Goal: Task Accomplishment & Management: Manage account settings

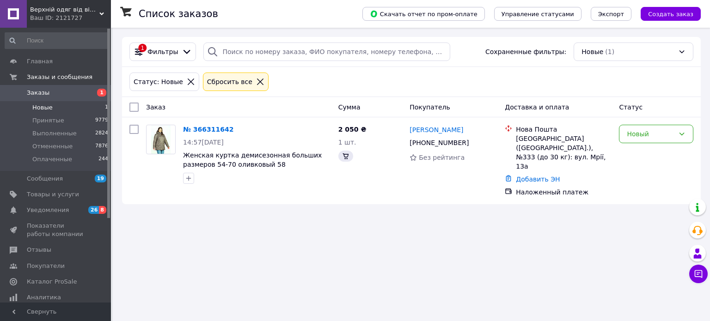
click at [32, 110] on span "Новые" at bounding box center [42, 108] width 20 height 8
click at [210, 132] on link "№ 366311642" at bounding box center [208, 129] width 50 height 7
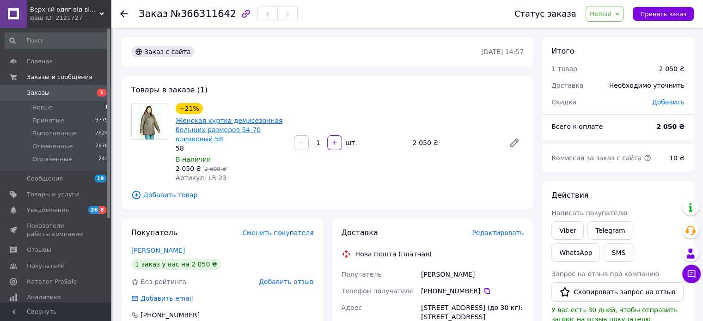
click at [227, 120] on link "Женская куртка демисезонная больших размеров 54-70 оливковый 58" at bounding box center [229, 130] width 107 height 26
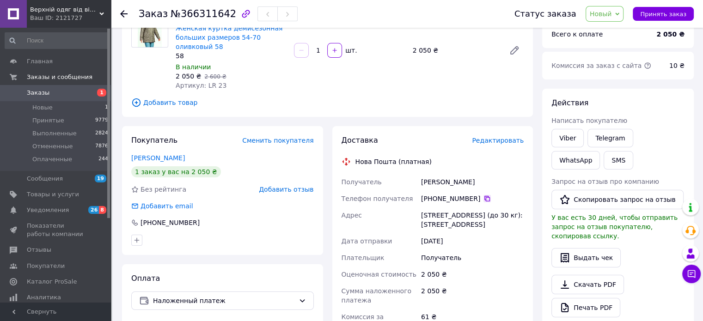
click at [484, 197] on icon at bounding box center [487, 199] width 6 height 6
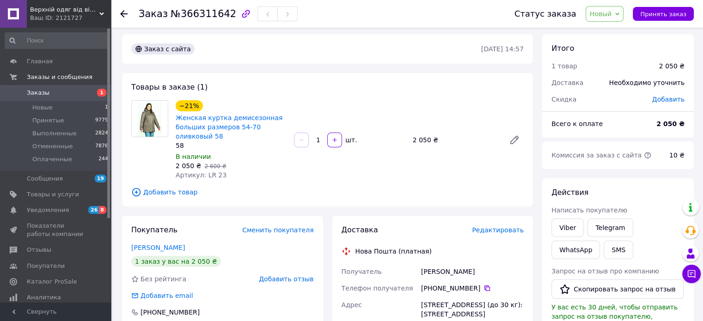
scroll to position [0, 0]
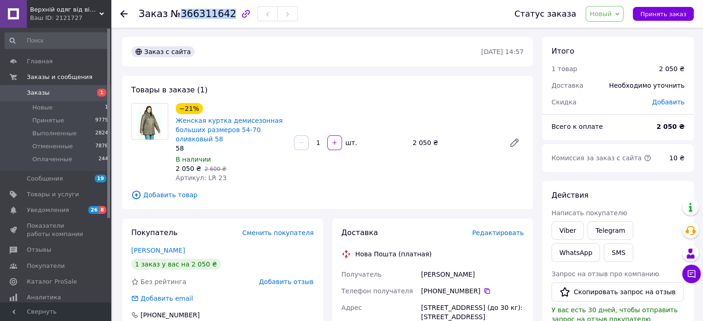
drag, startPoint x: 177, startPoint y: 14, endPoint x: 222, endPoint y: 14, distance: 45.3
click at [222, 14] on span "№366311642" at bounding box center [204, 13] width 66 height 11
copy span "366311642"
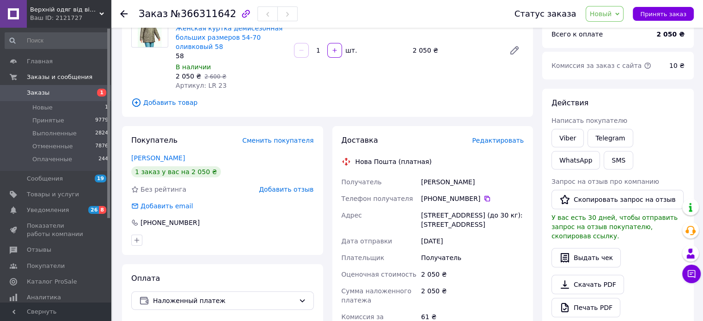
click at [441, 183] on div "[PERSON_NAME]" at bounding box center [472, 182] width 106 height 17
copy div "[PERSON_NAME]"
drag, startPoint x: 427, startPoint y: 215, endPoint x: 440, endPoint y: 218, distance: 13.3
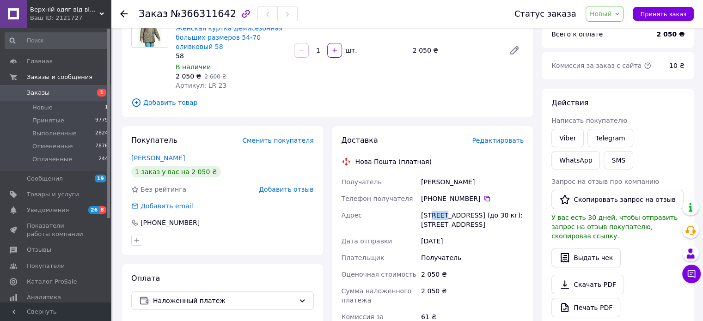
click at [440, 218] on div "[STREET_ADDRESS] (до 30 кг): [STREET_ADDRESS]" at bounding box center [472, 220] width 106 height 26
copy div "[GEOGRAPHIC_DATA]"
drag, startPoint x: 494, startPoint y: 215, endPoint x: 509, endPoint y: 215, distance: 15.7
click at [509, 215] on div "[STREET_ADDRESS] (до 30 кг): [STREET_ADDRESS]" at bounding box center [472, 220] width 106 height 26
copy div "№333"
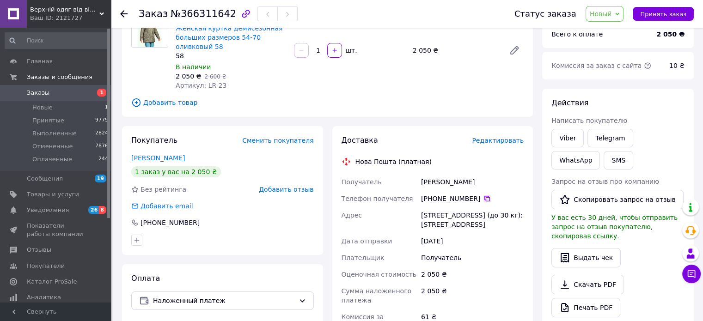
click at [484, 200] on icon at bounding box center [487, 199] width 6 height 6
drag, startPoint x: 202, startPoint y: 86, endPoint x: 227, endPoint y: 84, distance: 24.6
click at [227, 84] on div "Артикул: LR 23" at bounding box center [231, 85] width 111 height 9
copy span "LR 23"
drag, startPoint x: 411, startPoint y: 55, endPoint x: 429, endPoint y: 53, distance: 18.6
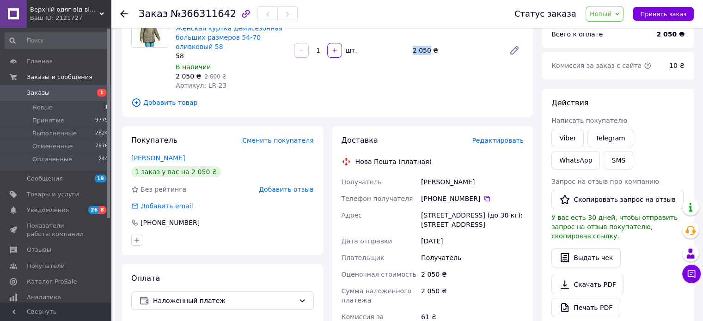
click at [429, 53] on div "2 050 ₴" at bounding box center [455, 50] width 92 height 13
copy div "2 050"
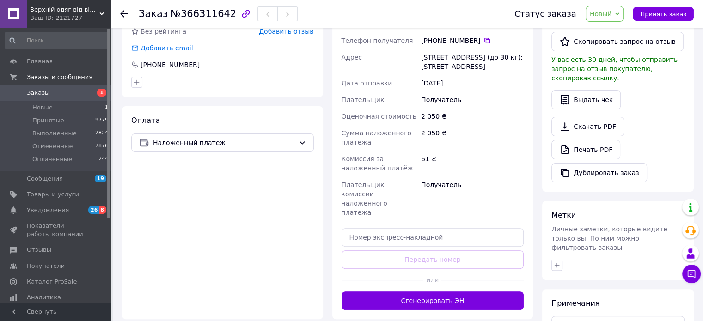
scroll to position [331, 0]
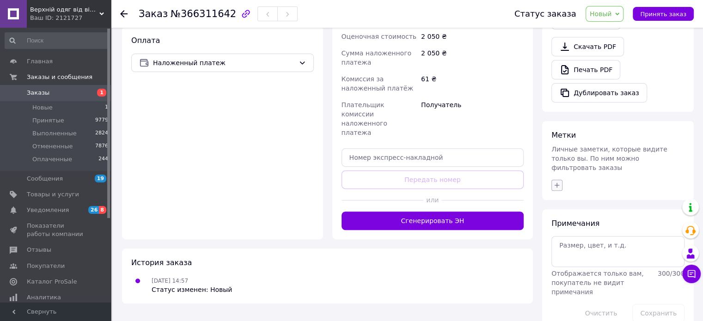
click at [557, 182] on icon "button" at bounding box center [556, 185] width 7 height 7
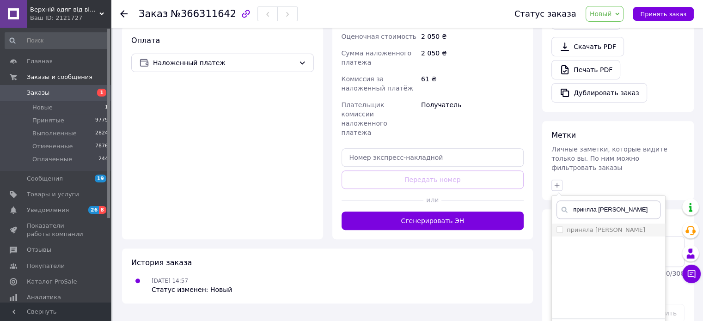
type input "приняла [PERSON_NAME]"
click at [577, 227] on label "приняла [PERSON_NAME]" at bounding box center [606, 230] width 79 height 7
checkbox input "true"
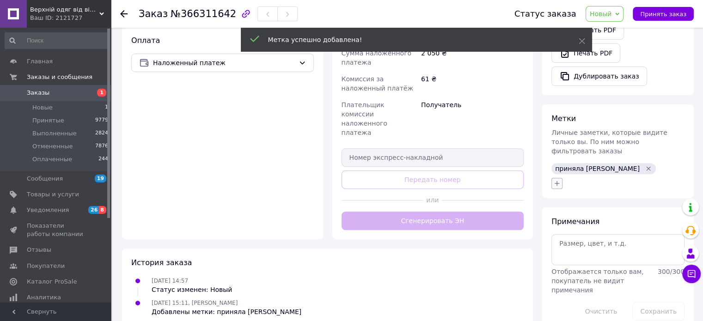
scroll to position [329, 0]
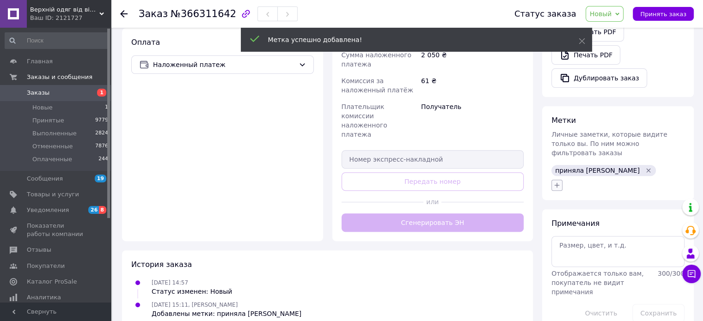
click at [555, 182] on icon "button" at bounding box center [556, 185] width 7 height 7
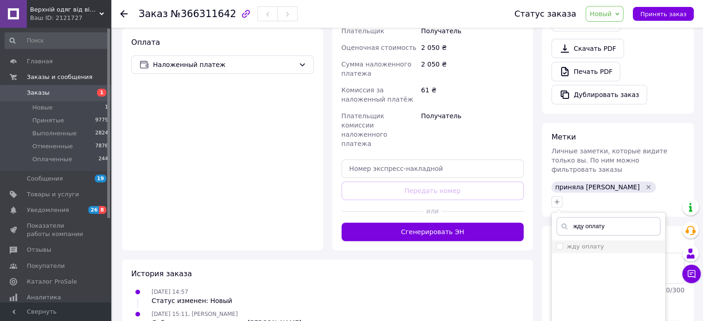
type input "жду оплату"
click at [581, 243] on label "жду оплату" at bounding box center [585, 246] width 37 height 7
checkbox input "true"
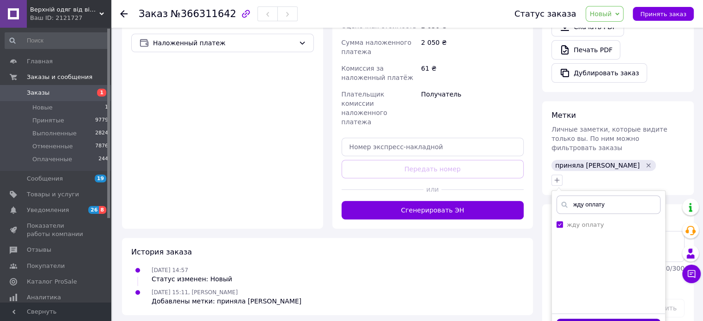
drag, startPoint x: 612, startPoint y: 304, endPoint x: 539, endPoint y: 302, distance: 73.1
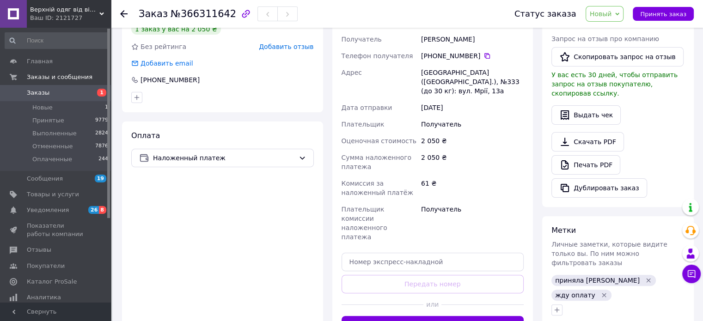
scroll to position [117, 0]
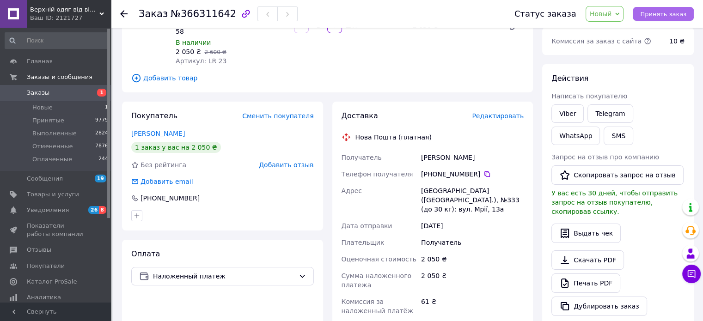
click at [655, 15] on span "Принять заказ" at bounding box center [663, 14] width 46 height 7
click at [47, 117] on span "Принятые" at bounding box center [48, 121] width 32 height 8
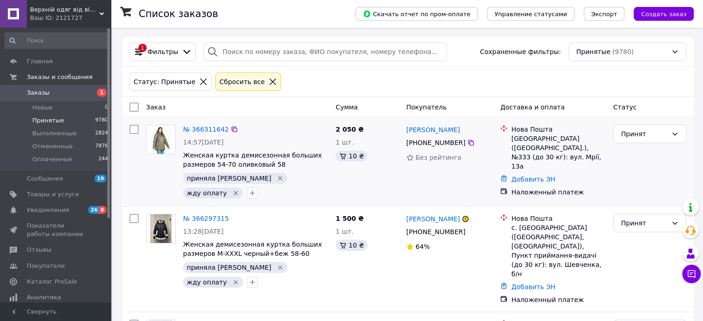
click at [239, 190] on icon "Удалить метку" at bounding box center [235, 193] width 7 height 7
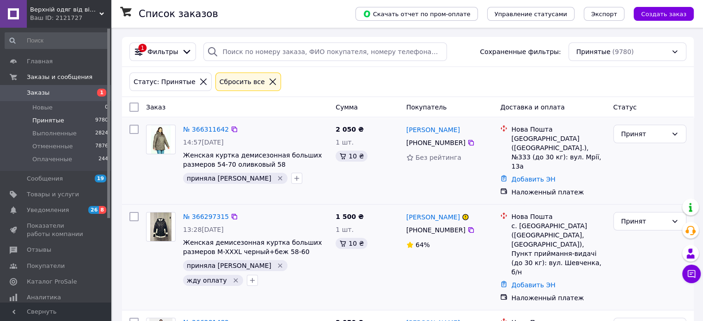
click at [239, 277] on icon "Удалить метку" at bounding box center [235, 280] width 7 height 7
click at [71, 116] on li "Принятые 9780" at bounding box center [57, 120] width 114 height 13
click at [257, 49] on input "search" at bounding box center [325, 52] width 244 height 18
paste input "366311642"
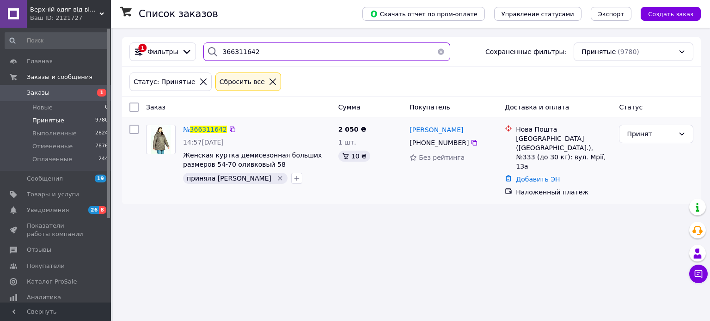
type input "366311642"
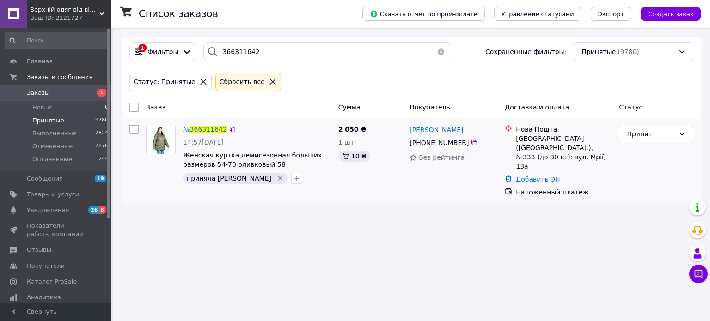
click at [435, 50] on button "button" at bounding box center [441, 52] width 18 height 18
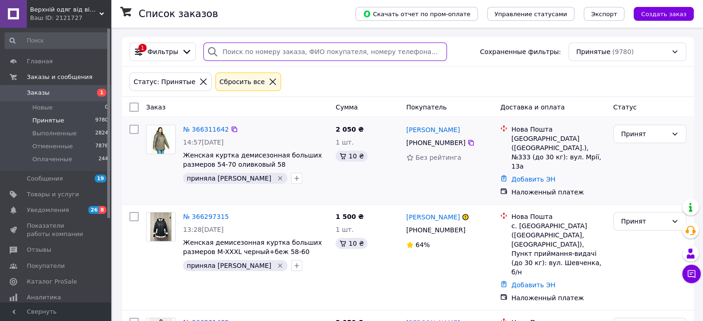
click at [256, 53] on input "search" at bounding box center [325, 52] width 244 height 18
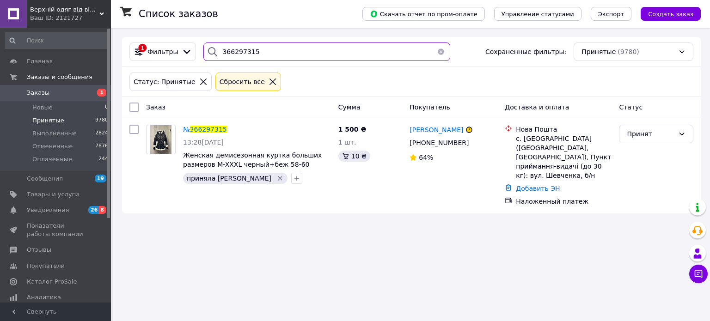
drag, startPoint x: 258, startPoint y: 55, endPoint x: 211, endPoint y: 52, distance: 46.4
click at [211, 52] on div "366297315" at bounding box center [326, 52] width 246 height 18
paste input "81482"
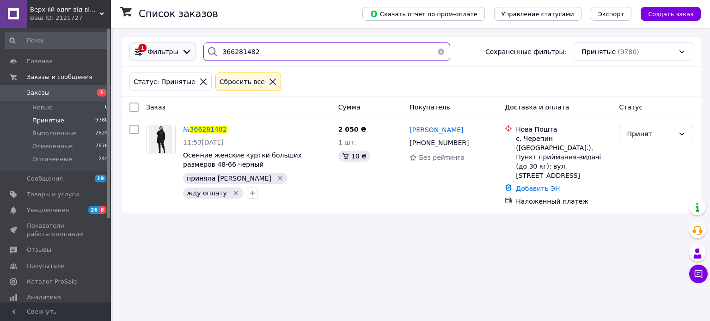
drag, startPoint x: 252, startPoint y: 49, endPoint x: 184, endPoint y: 60, distance: 69.3
click at [184, 60] on div "1 Фильтры 366281482 Сохраненные фильтры: Принятые (9780)" at bounding box center [411, 52] width 571 height 18
paste input "61696"
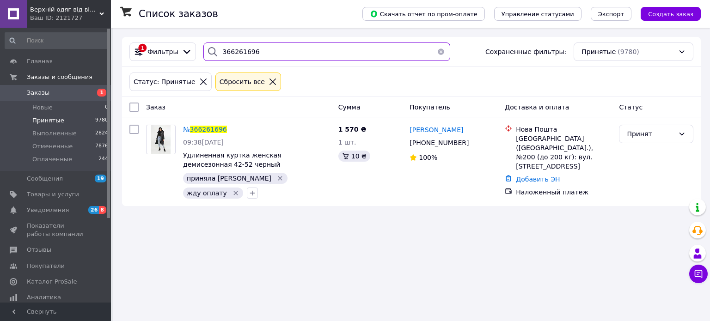
type input "366261696"
